Goal: Task Accomplishment & Management: Manage account settings

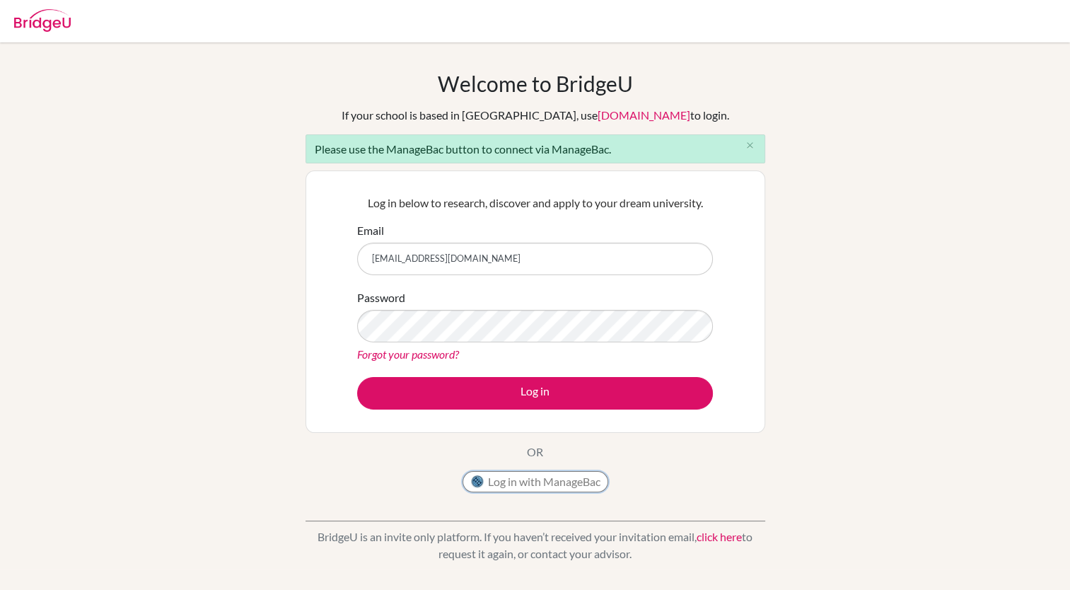
click at [541, 476] on button "Log in with ManageBac" at bounding box center [536, 481] width 146 height 21
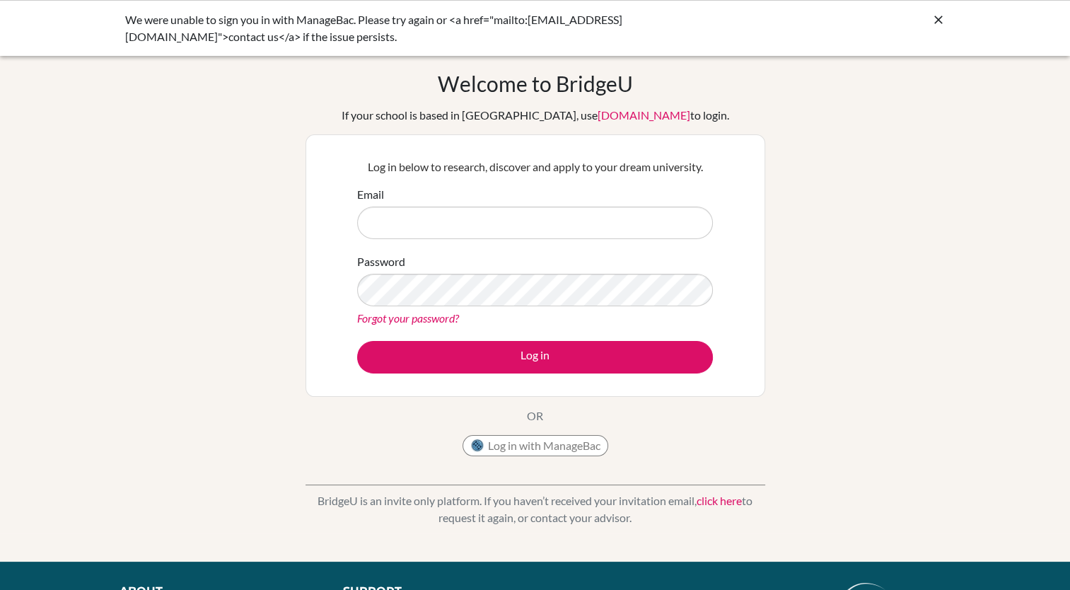
click at [542, 238] on input "Email" at bounding box center [535, 223] width 356 height 33
type input "[EMAIL_ADDRESS][DOMAIN_NAME]"
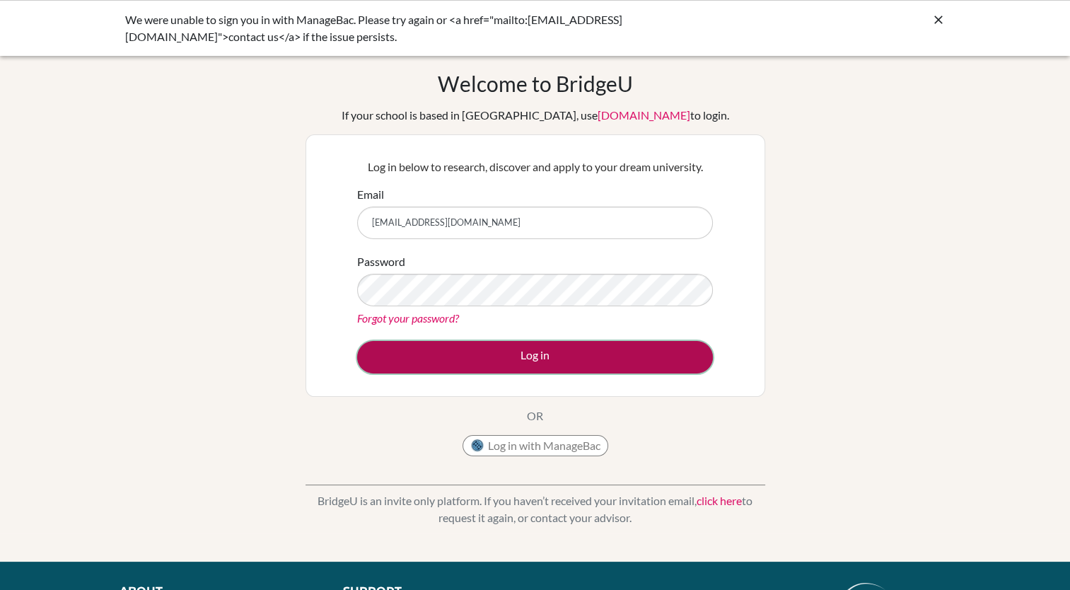
click at [510, 352] on button "Log in" at bounding box center [535, 357] width 356 height 33
